Goal: Task Accomplishment & Management: Use online tool/utility

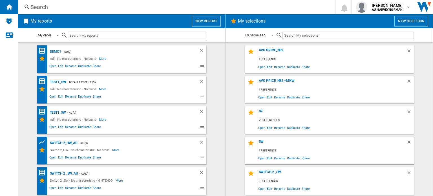
click at [404, 20] on button "New selection" at bounding box center [411, 21] width 34 height 11
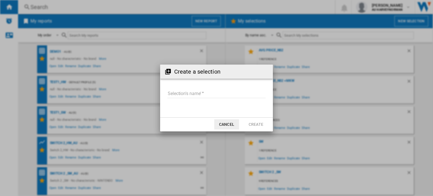
click at [223, 124] on button "Cancel" at bounding box center [226, 124] width 25 height 10
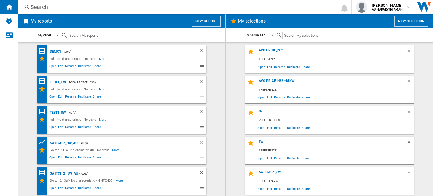
click at [269, 128] on span "Edit" at bounding box center [269, 128] width 7 height 8
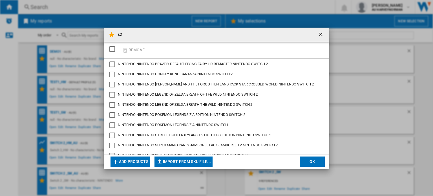
click at [130, 167] on md-dialog-actions "Add products Import from SKU file... Import manually... OK" at bounding box center [216, 161] width 225 height 14
click at [131, 159] on button "Add products" at bounding box center [129, 161] width 39 height 10
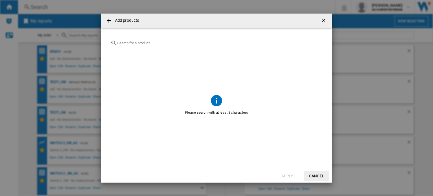
click at [134, 41] on input "text" at bounding box center [219, 43] width 205 height 4
paste input "170204"
type input "170204"
click at [133, 41] on div "170204" at bounding box center [217, 43] width 218 height 13
drag, startPoint x: 136, startPoint y: 43, endPoint x: 92, endPoint y: 39, distance: 44.1
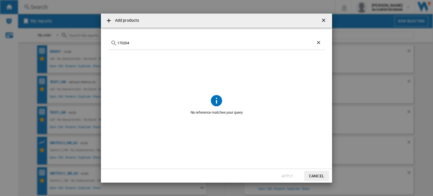
click at [92, 39] on div "Add products 170204 No reference matches your query Apply Cancel" at bounding box center [216, 98] width 433 height 196
drag, startPoint x: 147, startPoint y: 47, endPoint x: 138, endPoint y: 43, distance: 9.3
click at [146, 46] on div "sandisk" at bounding box center [217, 43] width 218 height 13
drag, startPoint x: 136, startPoint y: 42, endPoint x: 96, endPoint y: 44, distance: 40.6
click at [96, 44] on div "Add products sandisk No reference matches your query Apply Cancel" at bounding box center [216, 98] width 433 height 196
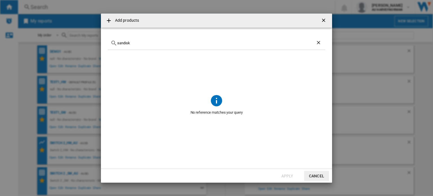
paste input "NINTENDO SANDISK SWITCH2 SDSQXFN256GGN4 256GB"
type input "NINTENDO SANDISK SWITCH2 SDSQXFN256GGN4 256GB"
click at [316, 176] on button "Cancel" at bounding box center [316, 176] width 25 height 10
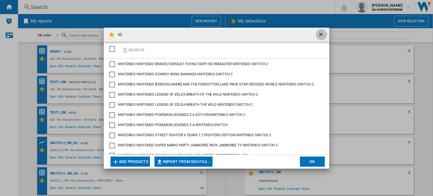
click at [321, 35] on ng-md-icon "getI18NText('BUTTONS.CLOSE_DIALOG')" at bounding box center [321, 35] width 7 height 7
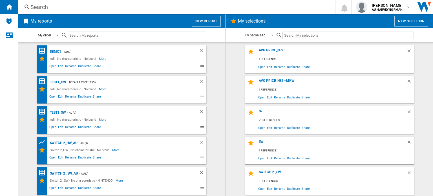
click at [92, 34] on input "text" at bounding box center [137, 36] width 139 height 8
click at [80, 32] on input "text" at bounding box center [137, 36] width 139 height 8
click at [31, 5] on div "Search" at bounding box center [175, 7] width 290 height 8
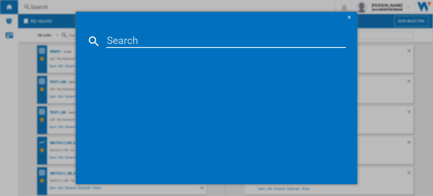
click at [121, 42] on input at bounding box center [226, 41] width 240 height 14
paste input "170204"
type input "170204"
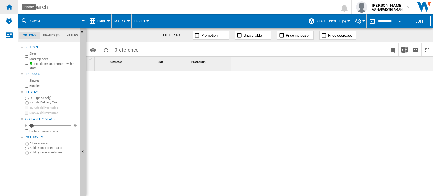
click at [7, 5] on ng-md-icon "Home" at bounding box center [9, 6] width 7 height 7
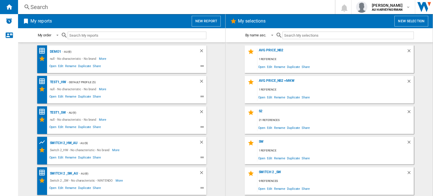
click at [236, 87] on wk-selection "Avg Price_NS2 +MKW 1 reference Open Edit Rename Duplicate Share" at bounding box center [329, 90] width 196 height 28
click at [206, 18] on button "New report" at bounding box center [206, 21] width 29 height 11
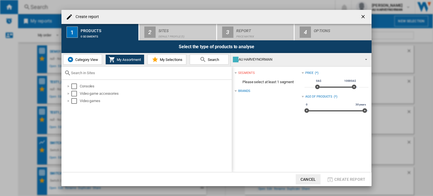
click at [363, 16] on ng-md-icon "getI18NText('BUTTONS.CLOSE_DIALOG')" at bounding box center [363, 17] width 7 height 7
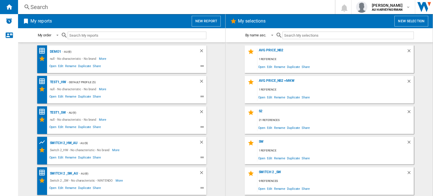
drag, startPoint x: 225, startPoint y: 134, endPoint x: 228, endPoint y: 181, distance: 47.7
click at [225, 134] on div "My reports New report My order My order By report type By name asc. By name des…" at bounding box center [121, 105] width 207 height 182
click at [405, 22] on button "New selection" at bounding box center [411, 21] width 34 height 11
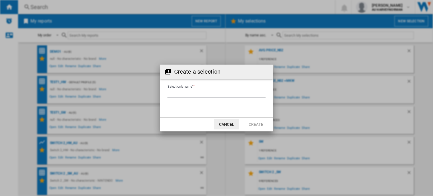
click at [189, 90] on input "Selection's name'" at bounding box center [216, 94] width 98 height 8
type input "***"
click at [256, 123] on button "Create" at bounding box center [255, 124] width 25 height 10
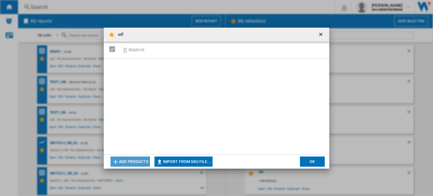
click at [135, 161] on button "Add products" at bounding box center [129, 161] width 39 height 10
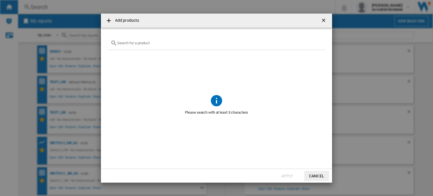
click at [135, 42] on input "{{getI18NText('SELECTIONS.EDITION_POPUP.OPEN_PRODUCTS_POPUP')}} {{::getI18NText…" at bounding box center [219, 43] width 205 height 4
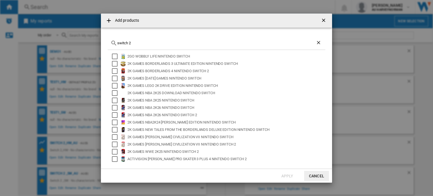
scroll to position [37, 0]
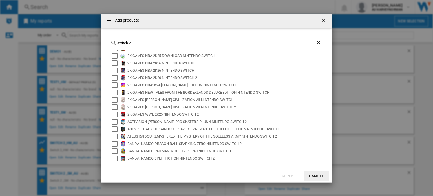
drag, startPoint x: 136, startPoint y: 43, endPoint x: 78, endPoint y: 42, distance: 58.6
click at [78, 42] on div "Add products switch 2 2GO WOBBLY LIFE NINTENDO SWITCH 2K GAMES BORDERLANDS 3 UL…" at bounding box center [216, 98] width 433 height 196
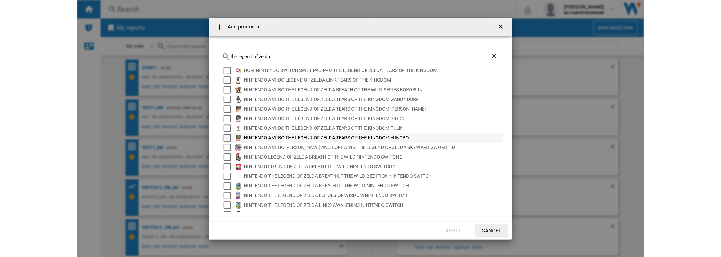
scroll to position [0, 0]
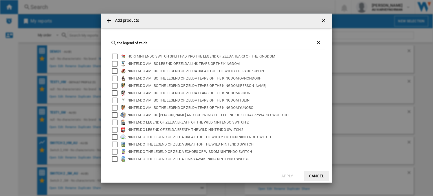
type input "the legend of zelda"
click at [320, 174] on button "Cancel" at bounding box center [316, 176] width 25 height 10
